Goal: Information Seeking & Learning: Learn about a topic

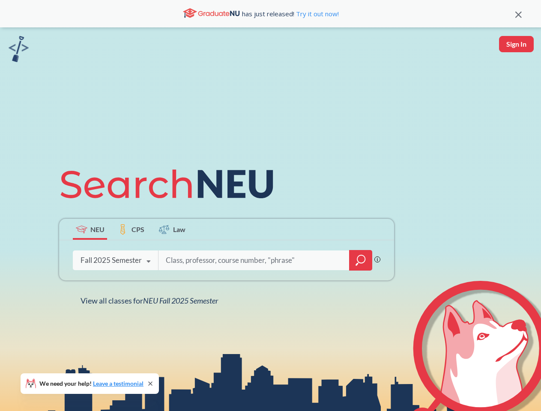
click at [270, 206] on icon at bounding box center [170, 184] width 223 height 48
click at [519, 14] on icon at bounding box center [519, 15] width 6 height 6
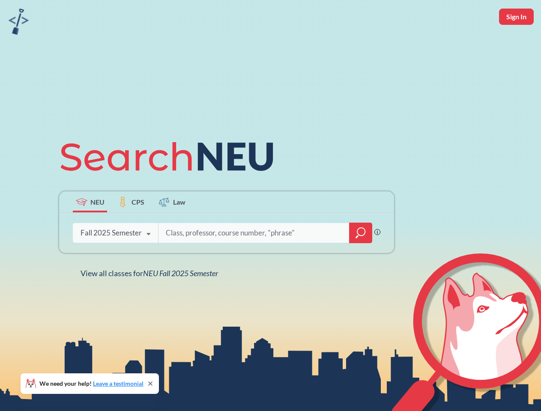
click at [516, 44] on div "NEU CPS Law Phrase search guarantees the exact search appears in the results. E…" at bounding box center [270, 205] width 541 height 411
click at [90, 229] on div "Fall 2025 Semester" at bounding box center [111, 232] width 61 height 9
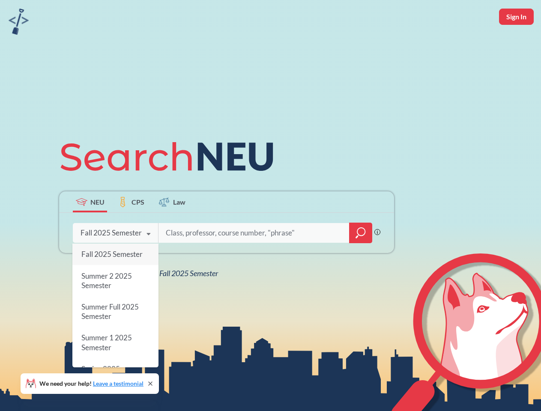
click at [131, 229] on div "Fall 2025 Semester" at bounding box center [111, 232] width 61 height 9
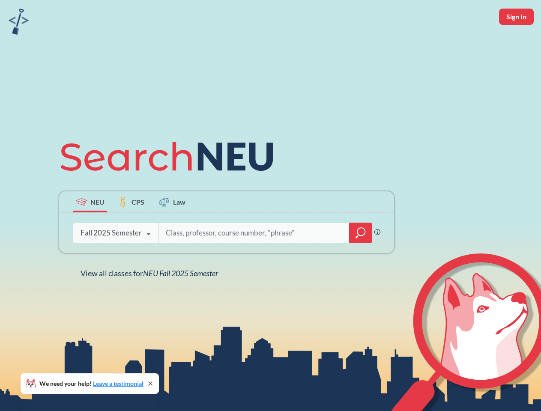
click at [172, 229] on input "search" at bounding box center [254, 233] width 178 height 18
click at [361, 261] on div "NEU CPS Law Phrase search guarantees the exact search appears in the results. E…" at bounding box center [226, 206] width 345 height 146
click at [115, 261] on div "NEU CPS Law Phrase search guarantees the exact search appears in the results. E…" at bounding box center [226, 206] width 345 height 146
click at [149, 262] on div "NEU CPS Law Phrase search guarantees the exact search appears in the results. E…" at bounding box center [226, 206] width 345 height 146
click at [151, 301] on div "NEU CPS Law Phrase search guarantees the exact search appears in the results. E…" at bounding box center [270, 205] width 541 height 411
